Goal: Find specific page/section: Find specific page/section

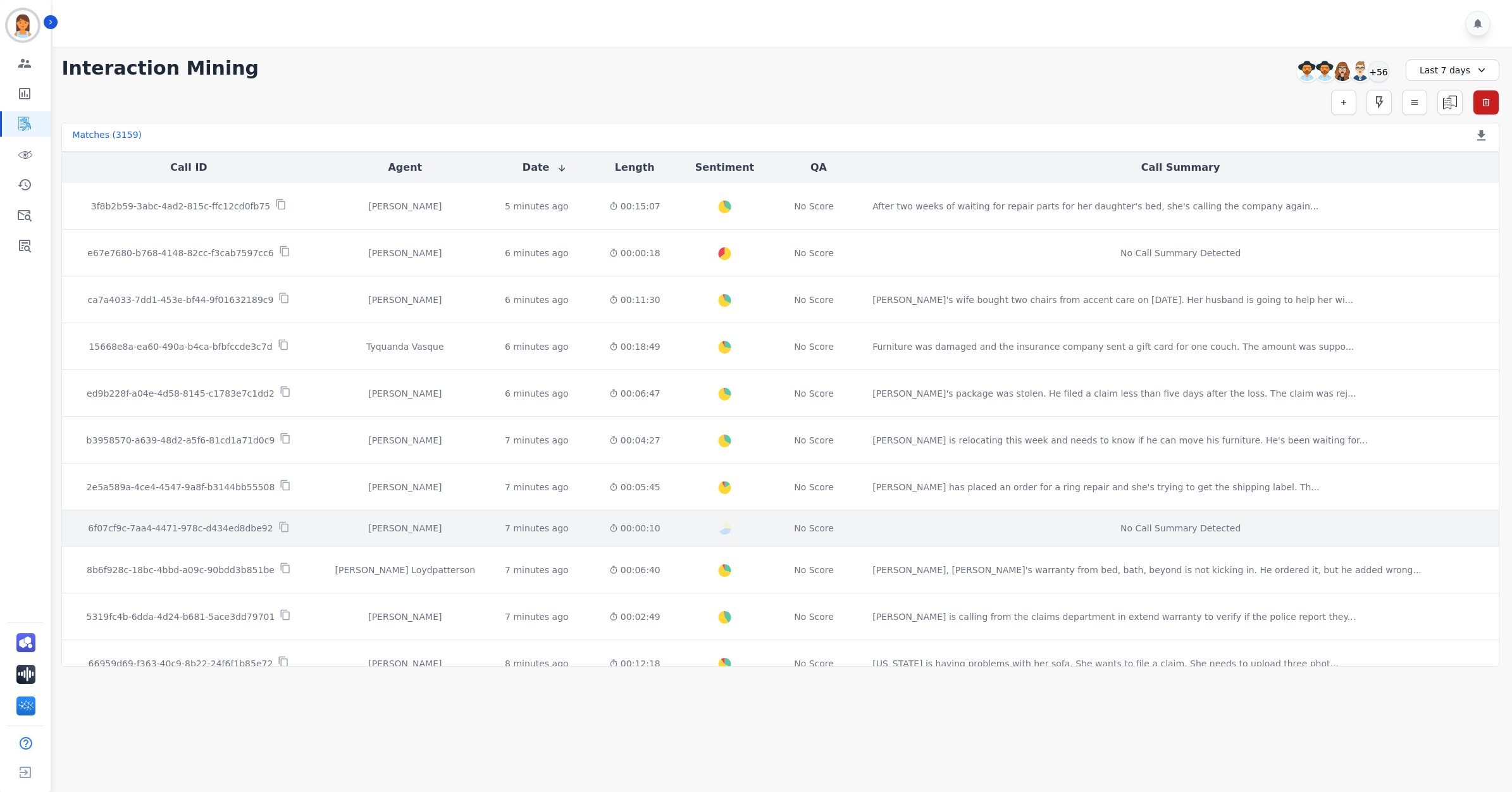
click at [863, 527] on td "No Score" at bounding box center [819, 529] width 88 height 36
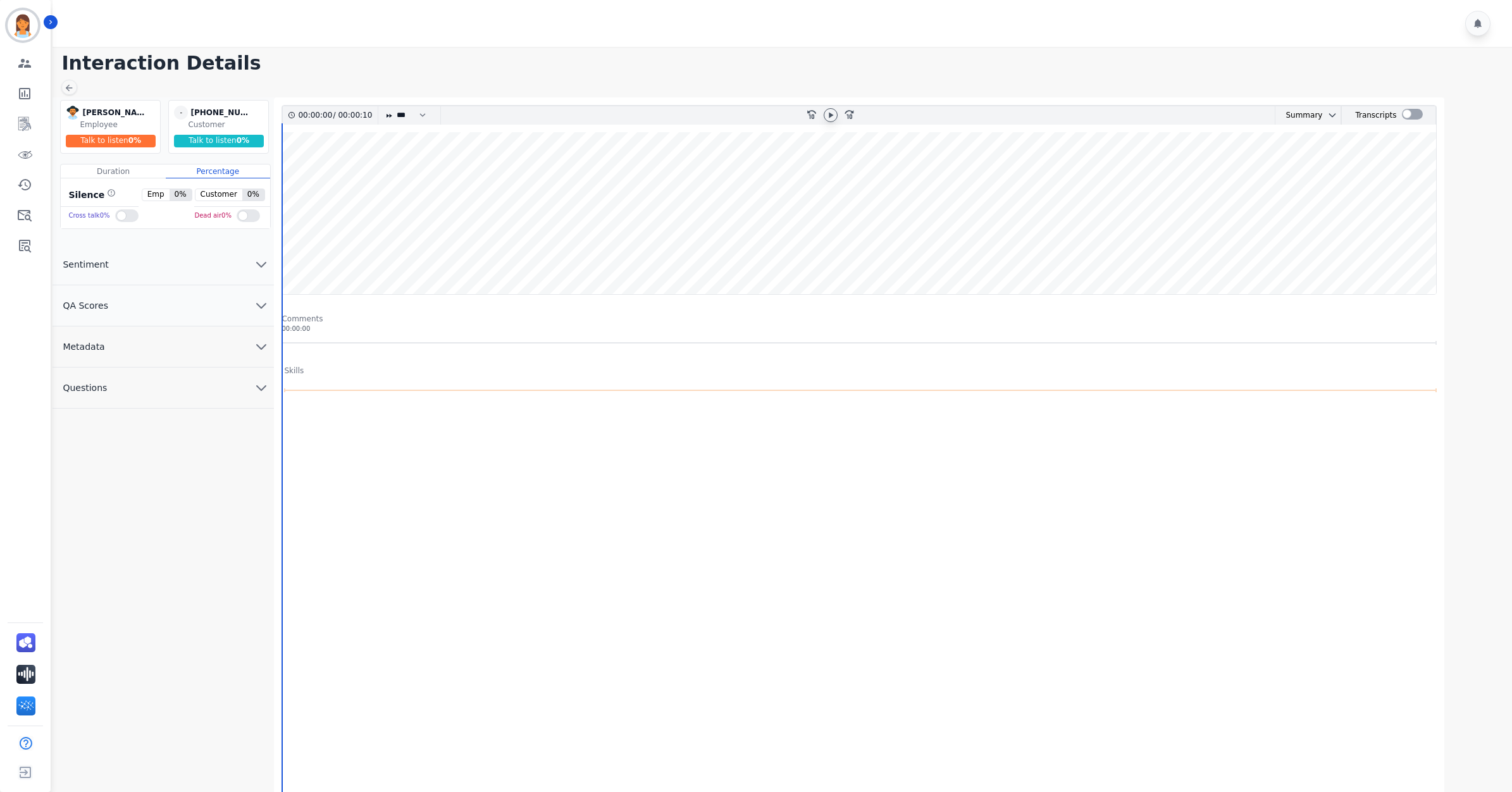
click at [824, 116] on div at bounding box center [831, 115] width 14 height 14
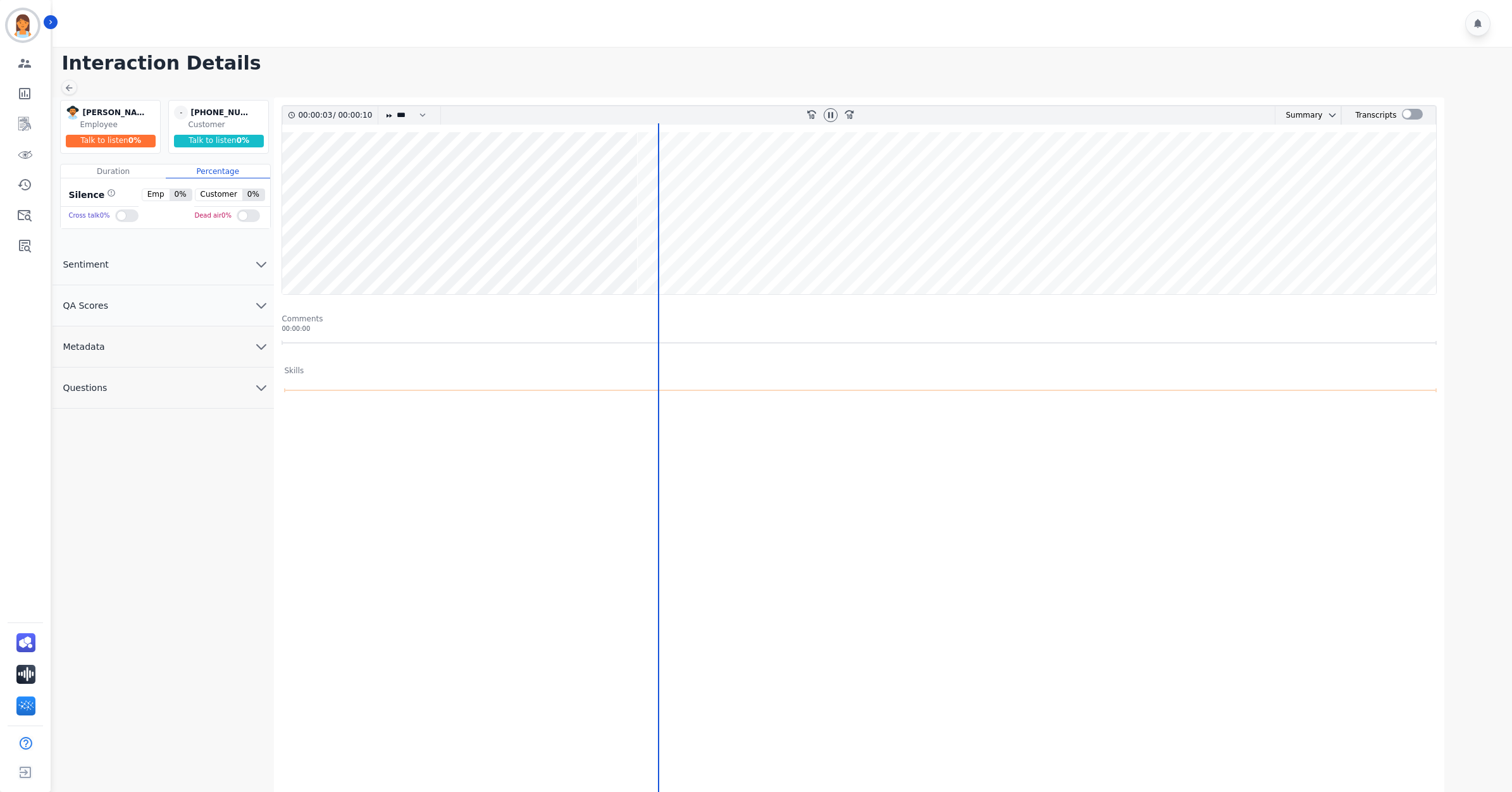
click at [78, 90] on main "Interaction Details Katherine Godley Katherine Godley Employee Talk to listen 0…" at bounding box center [780, 443] width 1463 height 792
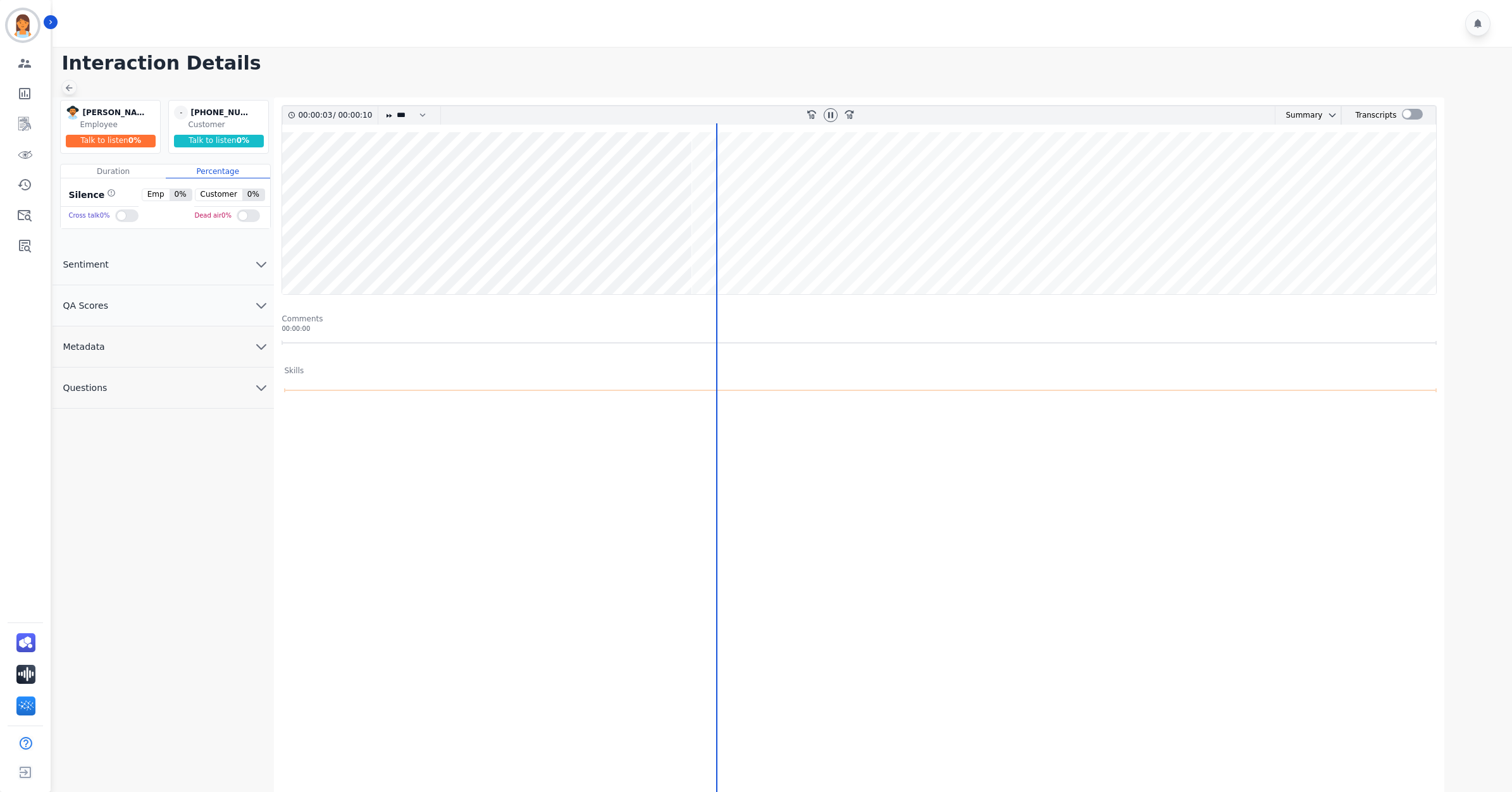
click at [74, 90] on icon at bounding box center [69, 88] width 10 height 10
